Goal: Task Accomplishment & Management: Manage account settings

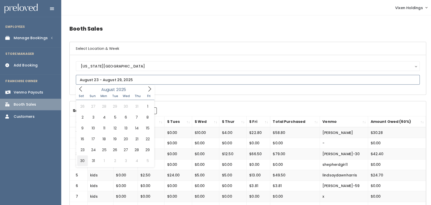
type input "[DATE] to [DATE]"
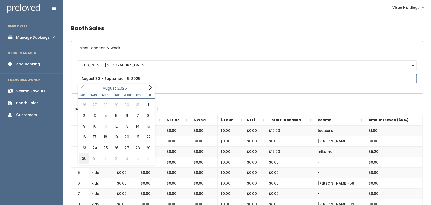
type input "[DATE] to [DATE]"
